Goal: Information Seeking & Learning: Find specific fact

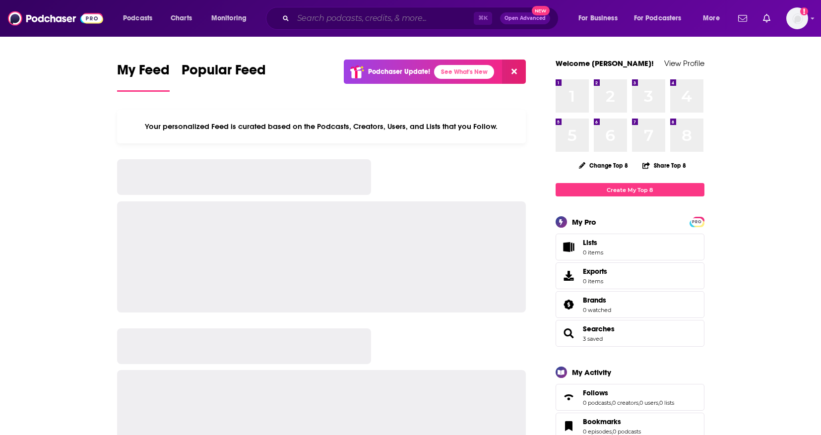
click at [370, 20] on input "Search podcasts, credits, & more..." at bounding box center [383, 18] width 180 height 16
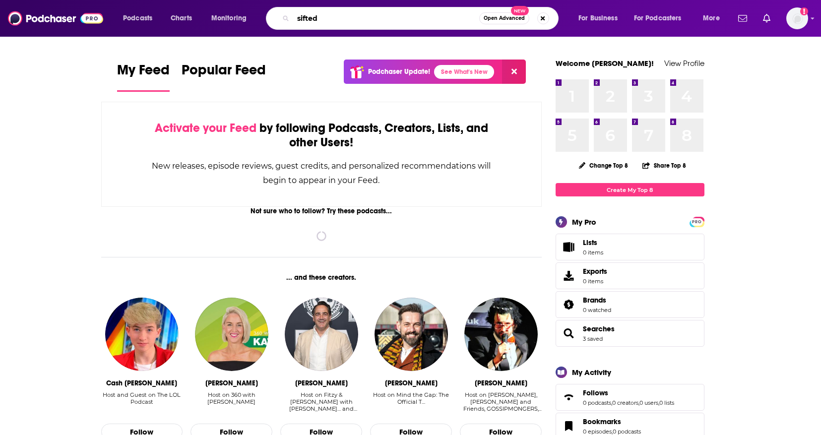
type input "sifted"
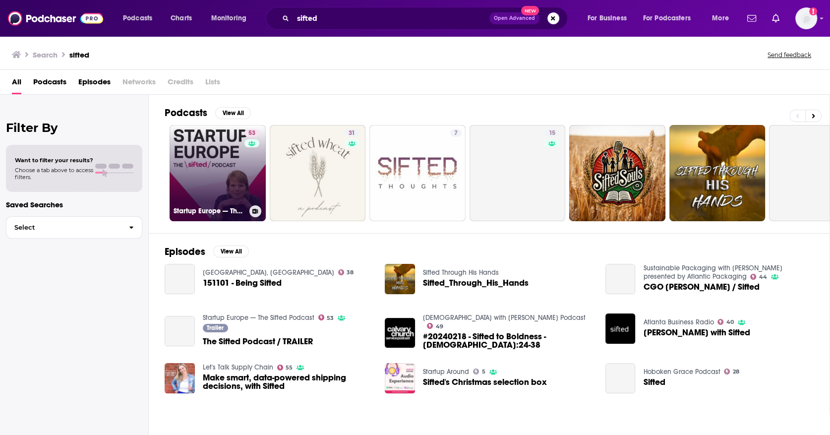
click at [241, 190] on link "53 Startup Europe — The Sifted Podcast" at bounding box center [218, 173] width 96 height 96
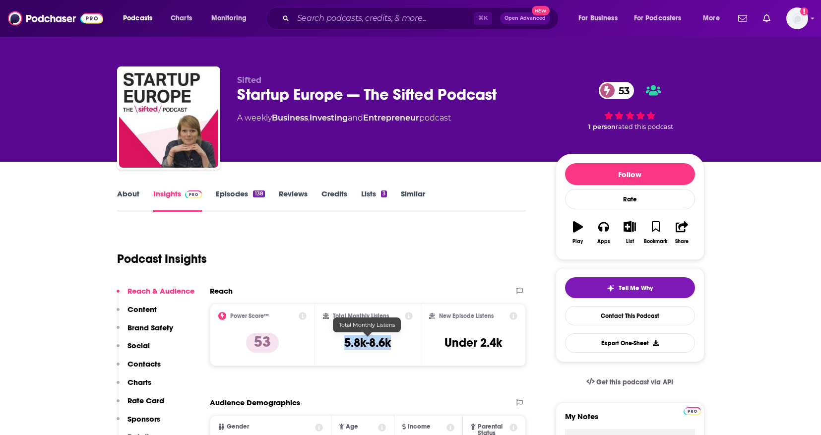
drag, startPoint x: 393, startPoint y: 342, endPoint x: 336, endPoint y: 342, distance: 57.0
click at [336, 342] on div "Total Monthly Listens 5.8k-8.6k" at bounding box center [368, 335] width 90 height 46
copy h3 "5.8k-8.6k"
